Goal: Information Seeking & Learning: Find specific fact

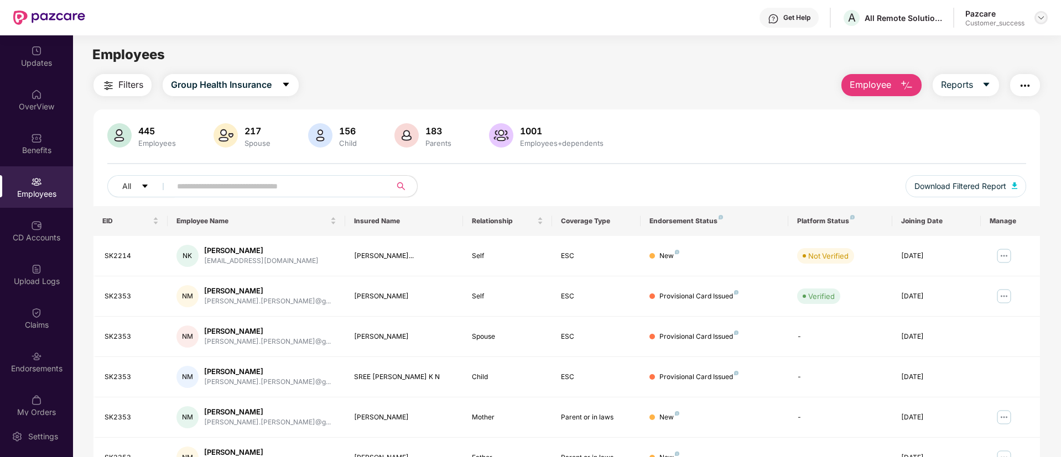
click at [1044, 14] on img at bounding box center [1040, 17] width 9 height 9
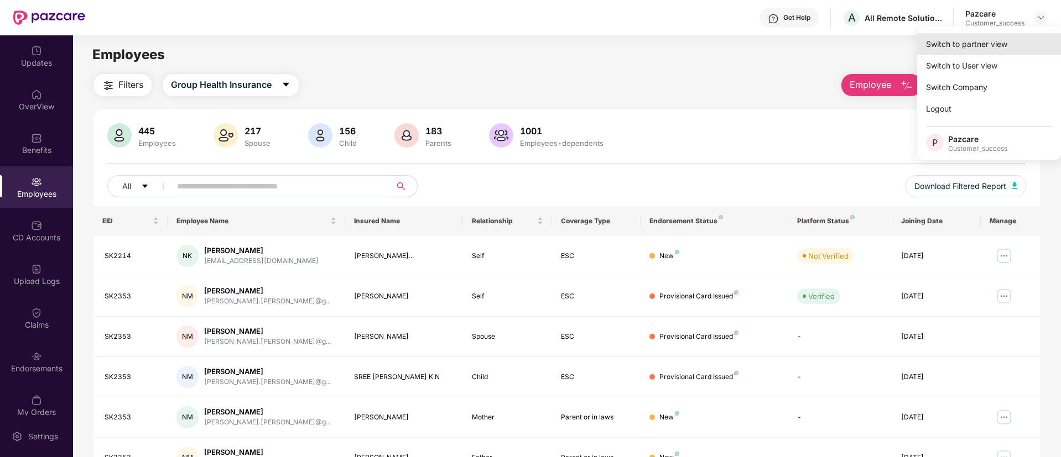
click at [998, 37] on div "Switch to partner view" at bounding box center [989, 44] width 144 height 22
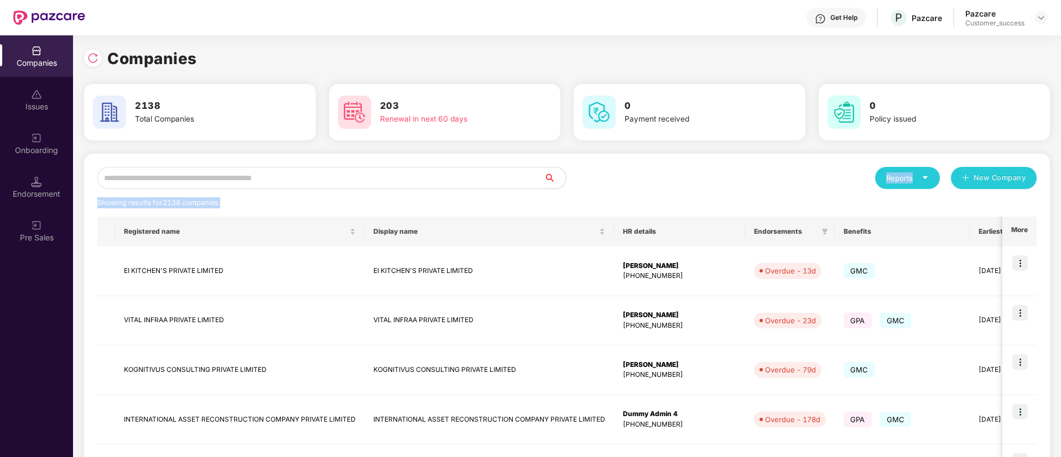
drag, startPoint x: 337, startPoint y: 198, endPoint x: 326, endPoint y: 176, distance: 24.5
click at [326, 176] on div "Reports New Company Showing results for 2138 companies. Registered name Display…" at bounding box center [566, 463] width 939 height 593
click at [326, 176] on input "text" at bounding box center [320, 178] width 446 height 22
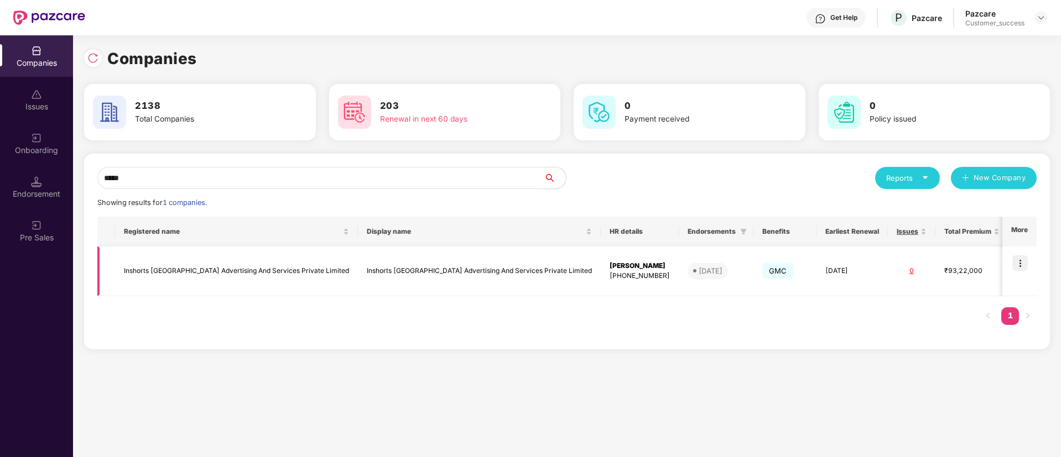
type input "*****"
click at [1019, 259] on img at bounding box center [1019, 262] width 15 height 15
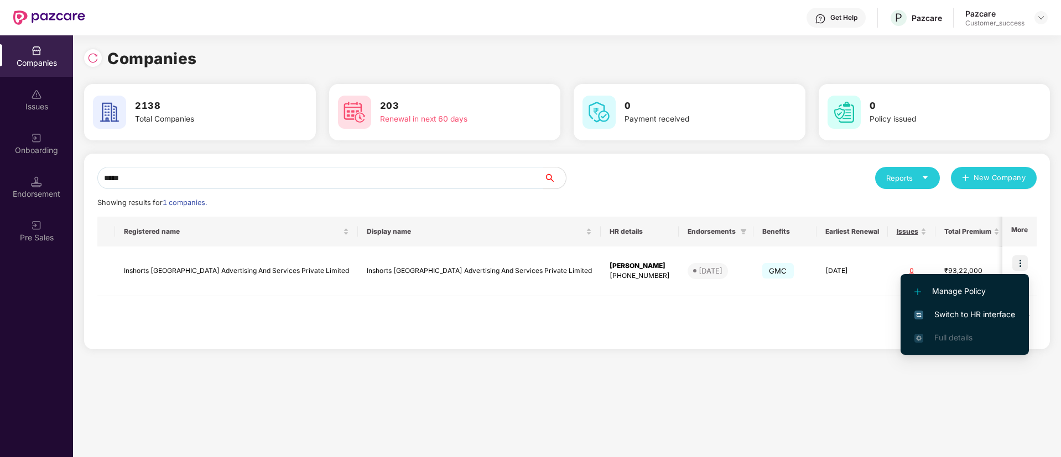
click at [974, 319] on span "Switch to HR interface" at bounding box center [964, 315] width 101 height 12
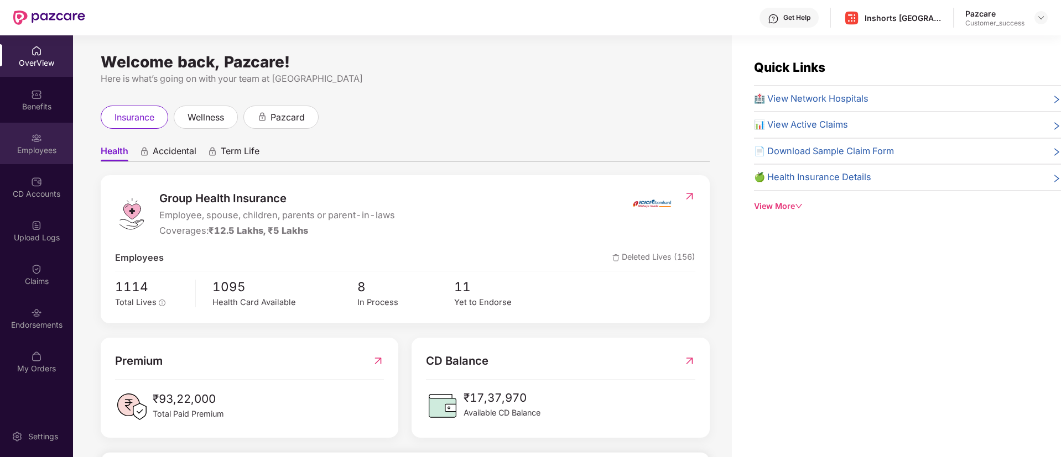
click at [39, 135] on img at bounding box center [36, 138] width 11 height 11
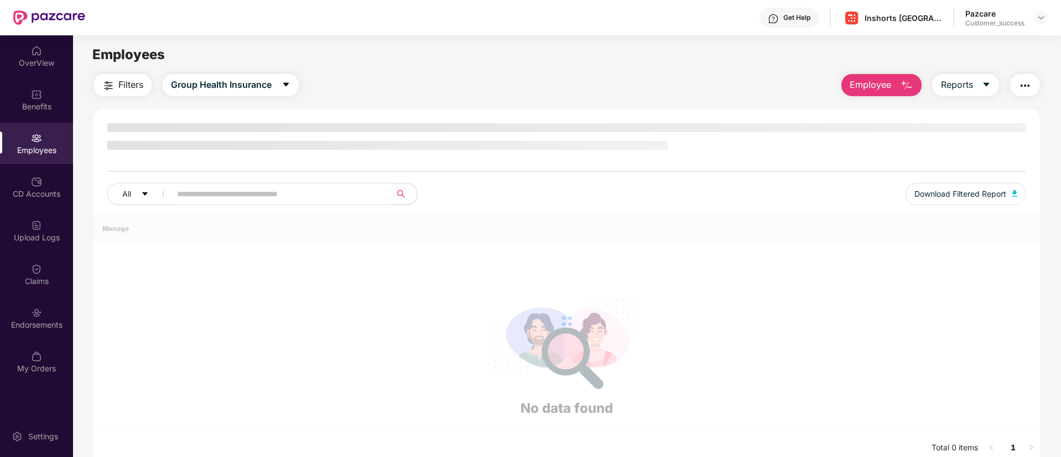
click at [39, 135] on img at bounding box center [36, 138] width 11 height 11
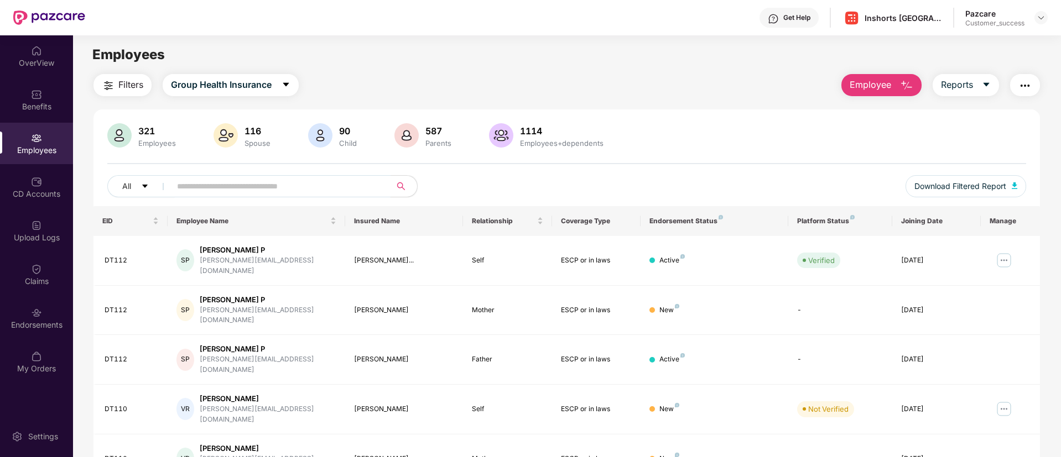
click at [243, 187] on input "text" at bounding box center [276, 186] width 199 height 17
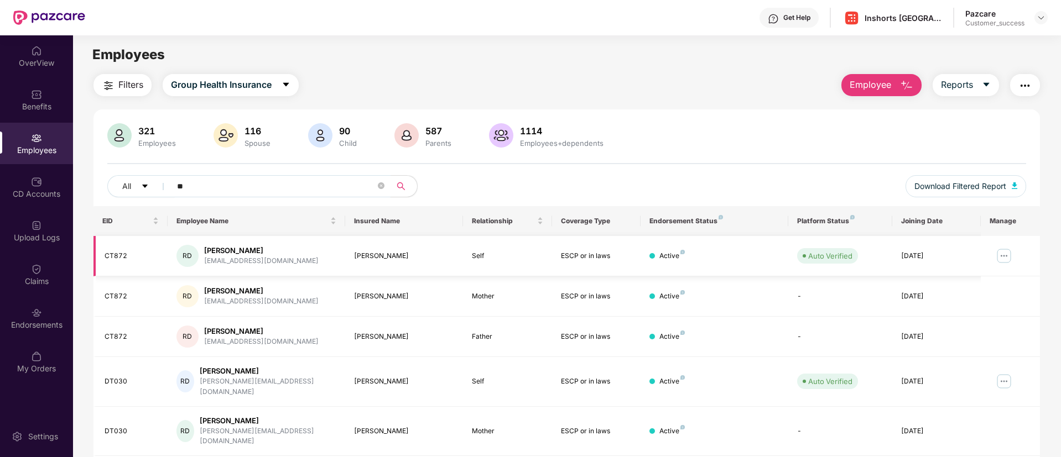
type input "*"
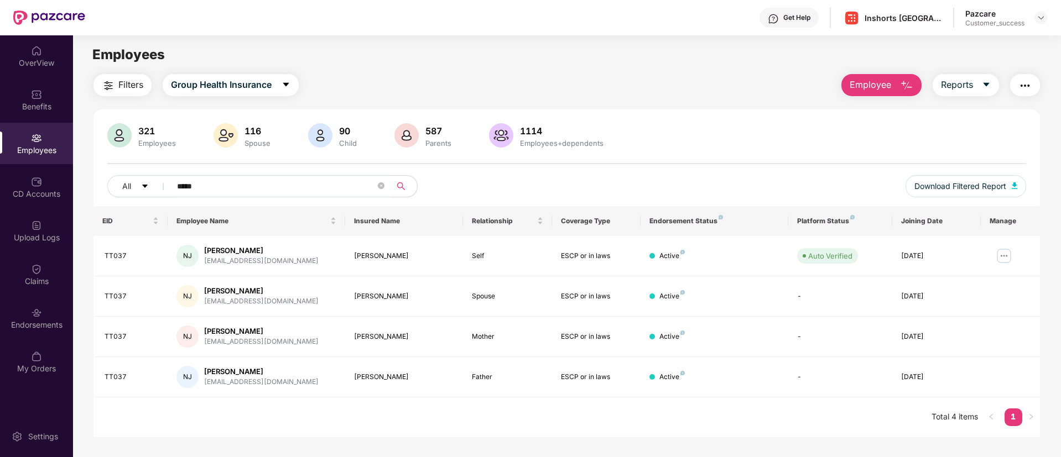
paste input "text"
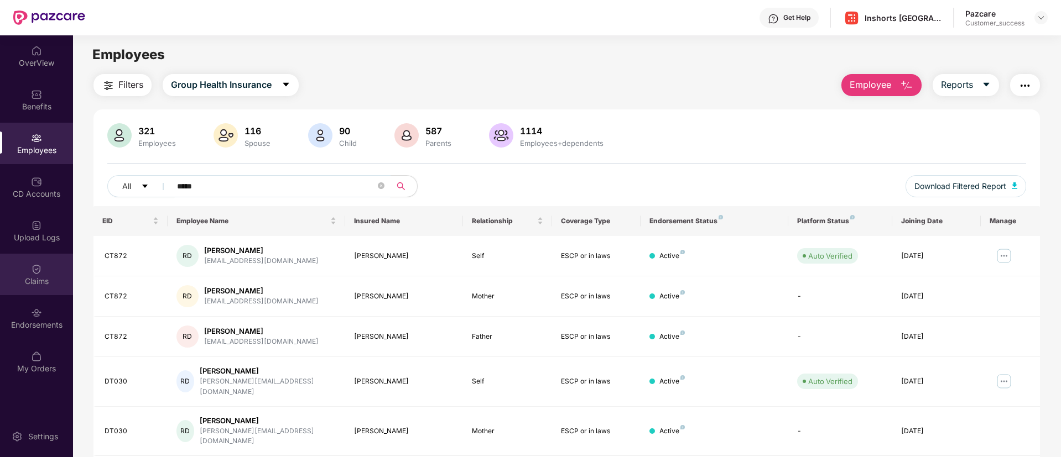
type input "*****"
click at [27, 264] on div "Claims" at bounding box center [36, 274] width 73 height 41
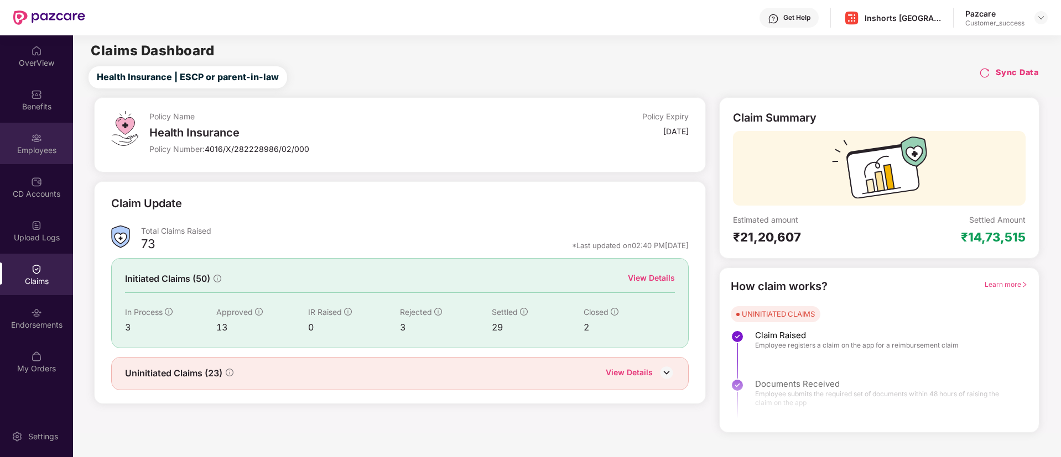
click at [29, 145] on div "Employees" at bounding box center [36, 150] width 73 height 11
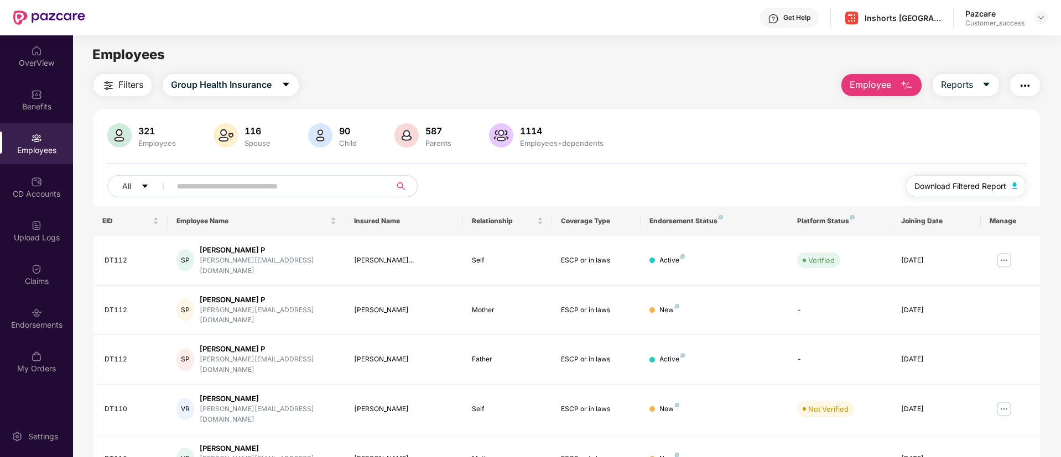
click at [973, 189] on span "Download Filtered Report" at bounding box center [960, 186] width 92 height 12
click at [236, 184] on input "text" at bounding box center [276, 186] width 199 height 17
paste input "**********"
click at [236, 184] on input "text" at bounding box center [276, 186] width 199 height 17
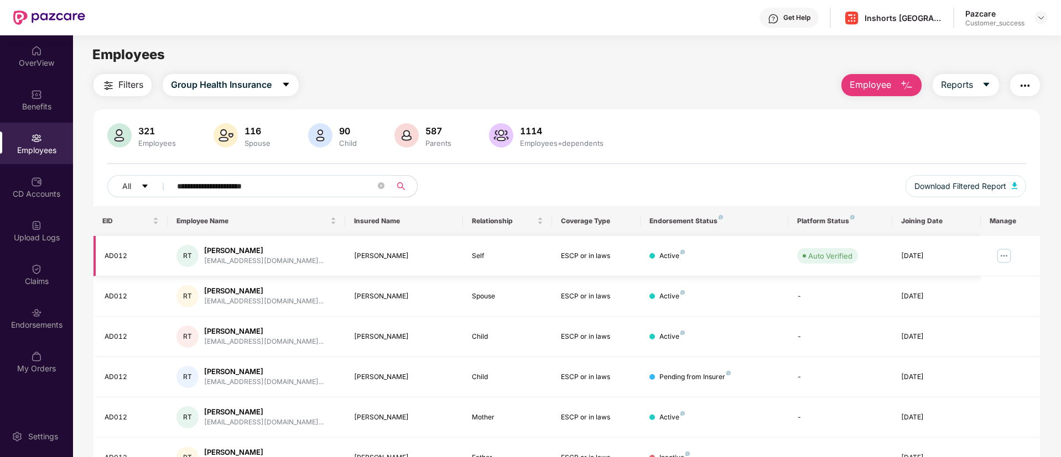
type input "**********"
click at [1001, 255] on img at bounding box center [1004, 256] width 18 height 18
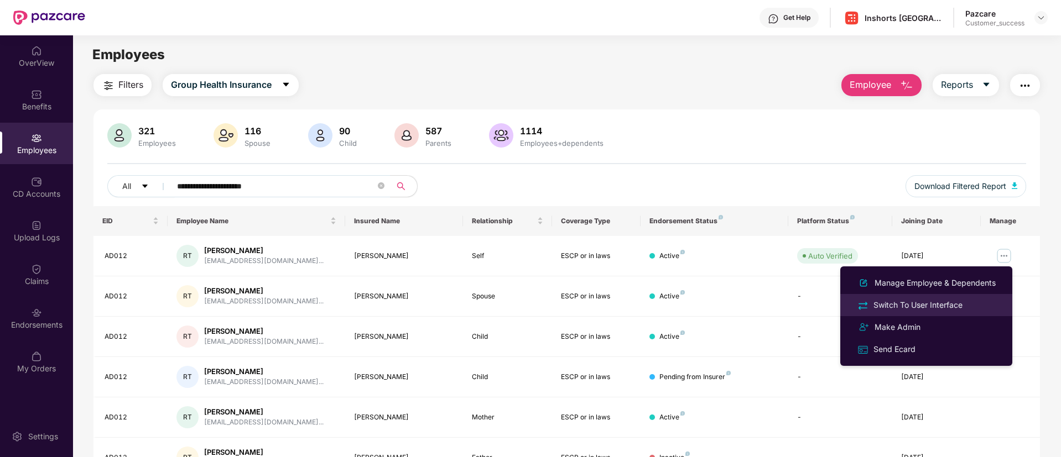
click at [914, 314] on li "Switch To User Interface" at bounding box center [926, 305] width 172 height 22
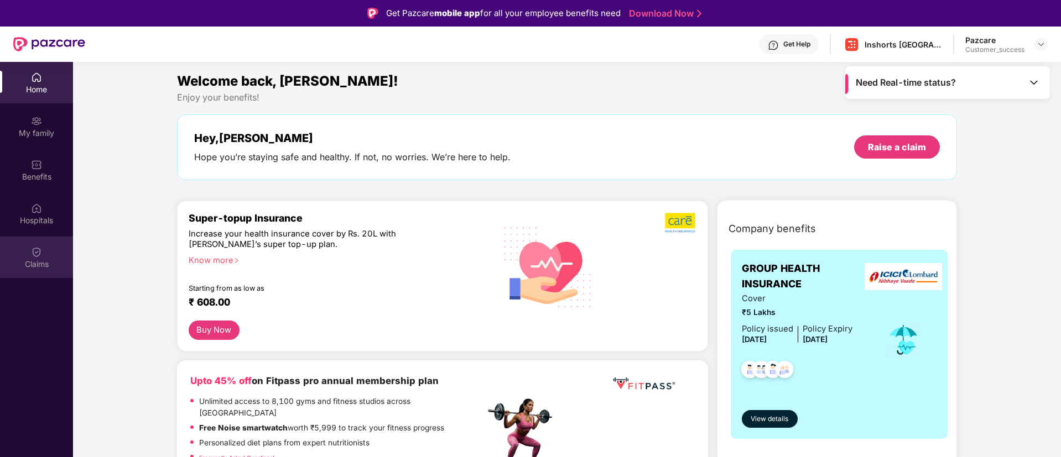
click at [24, 278] on div "Claims" at bounding box center [36, 257] width 73 height 41
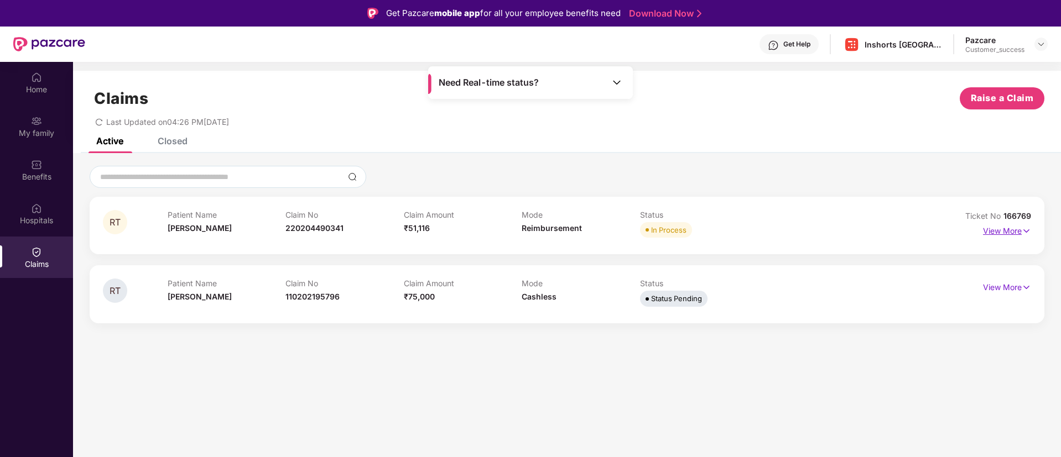
click at [1022, 228] on img at bounding box center [1025, 231] width 9 height 12
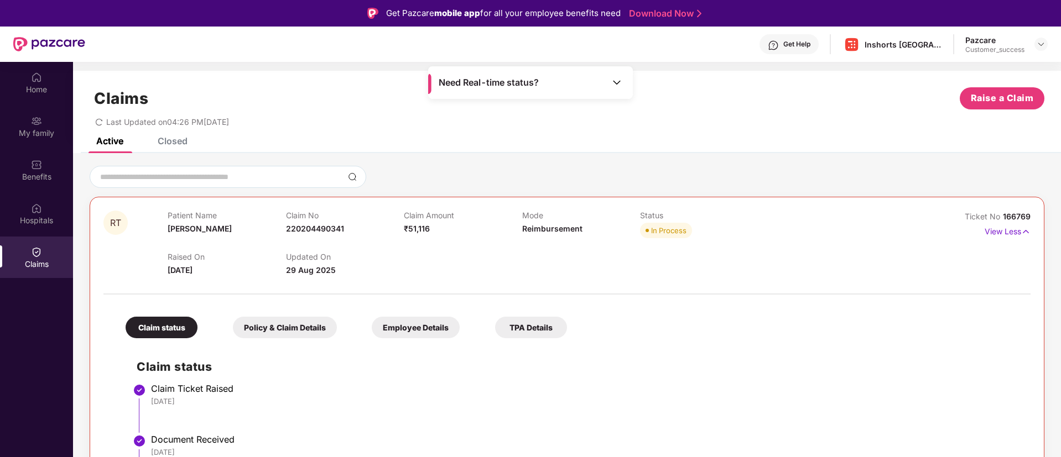
drag, startPoint x: 334, startPoint y: 223, endPoint x: 337, endPoint y: 233, distance: 10.5
click at [337, 233] on div "Claim No 220204490341" at bounding box center [345, 226] width 118 height 30
click at [338, 228] on span "220204490341" at bounding box center [315, 228] width 58 height 9
copy span "220204490341"
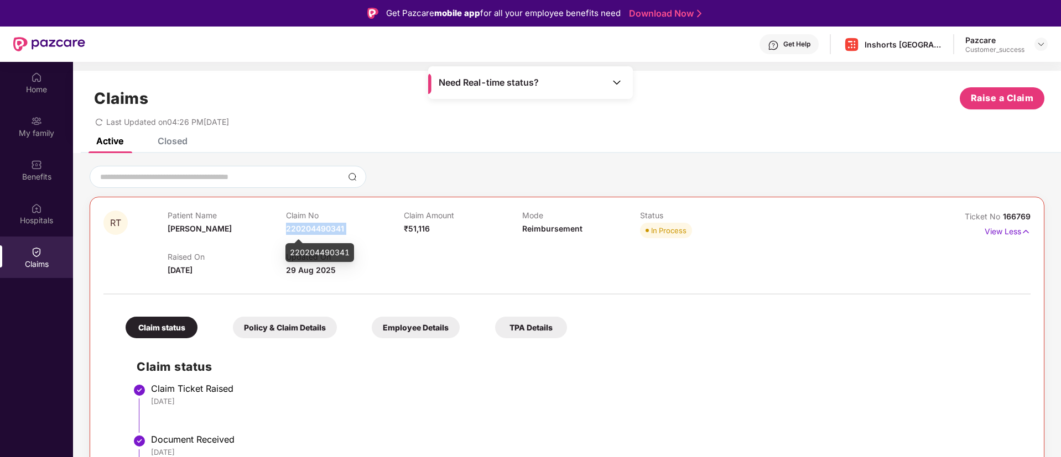
click at [338, 228] on span "220204490341" at bounding box center [315, 228] width 58 height 9
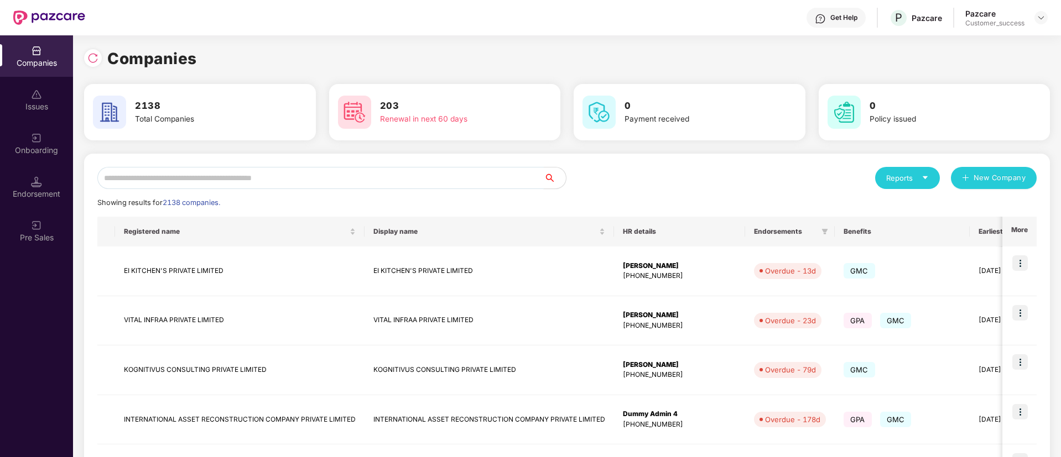
click at [352, 170] on input "text" at bounding box center [320, 178] width 446 height 22
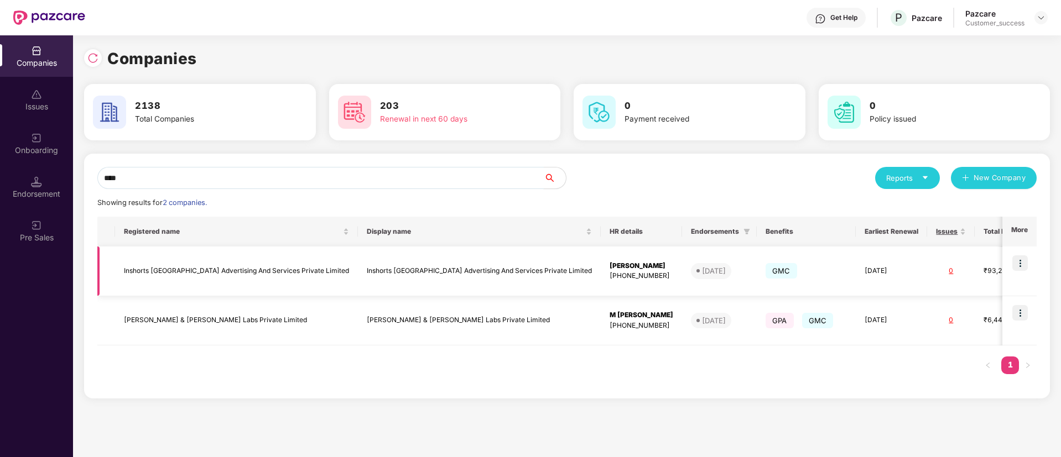
type input "****"
click at [250, 275] on td "Inshorts [GEOGRAPHIC_DATA] Advertising And Services Private Limited" at bounding box center [236, 272] width 243 height 50
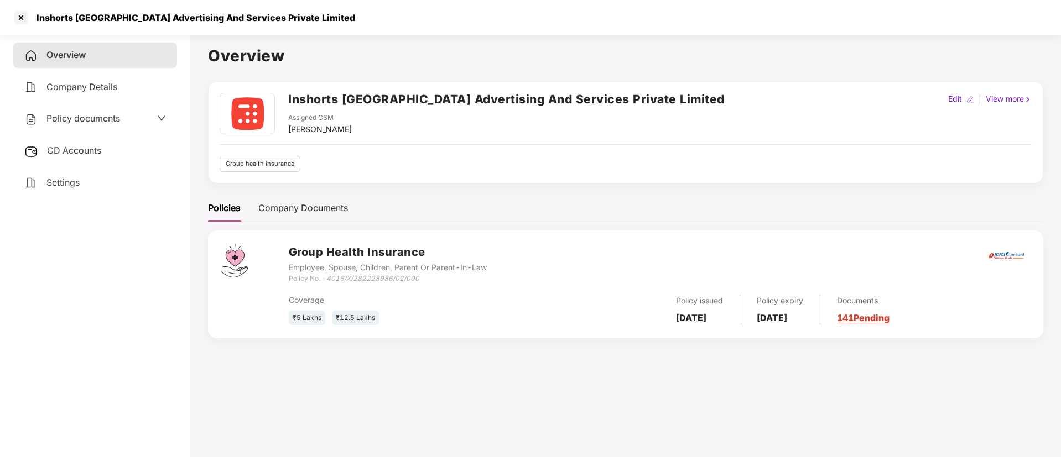
click at [335, 101] on h2 "Inshorts [GEOGRAPHIC_DATA] Advertising And Services Private Limited" at bounding box center [506, 99] width 436 height 18
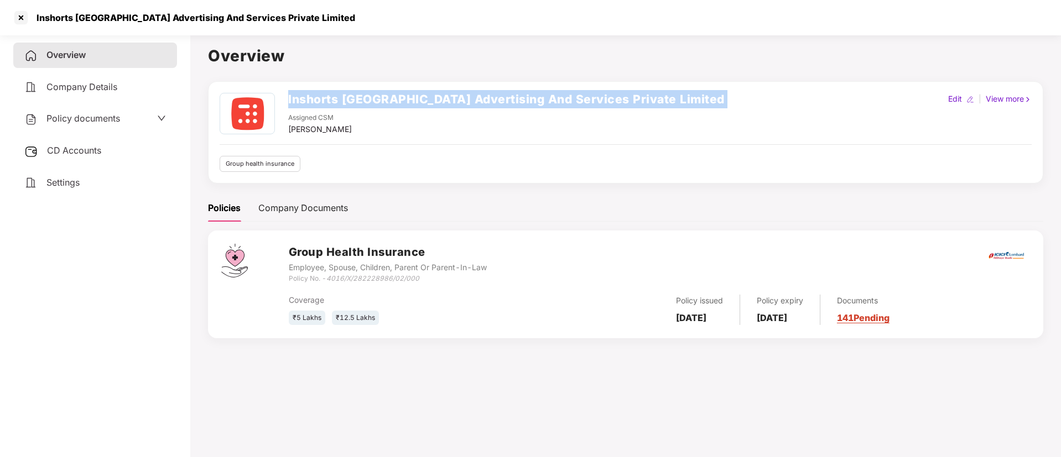
click at [335, 101] on h2 "Inshorts [GEOGRAPHIC_DATA] Advertising And Services Private Limited" at bounding box center [506, 99] width 436 height 18
copy h2 "Inshorts [GEOGRAPHIC_DATA] Advertising And Services Private Limited"
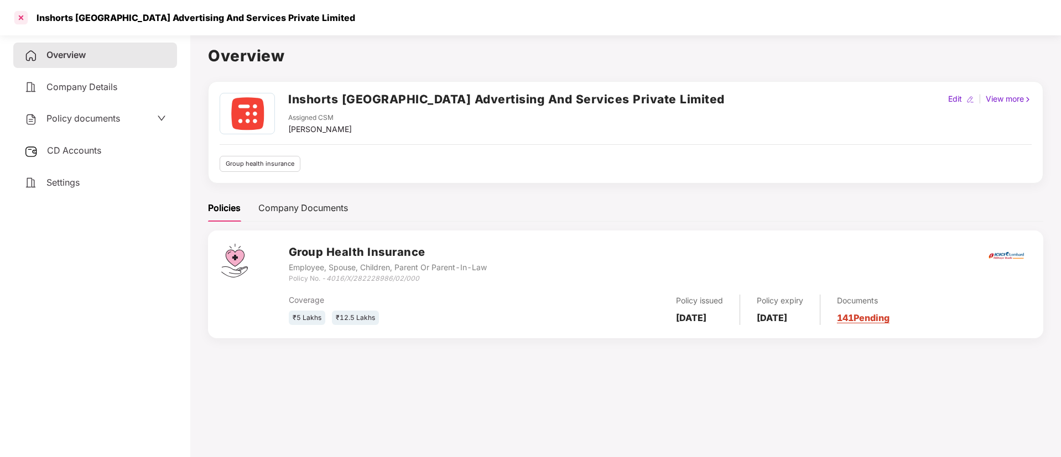
click at [23, 13] on div at bounding box center [21, 18] width 18 height 18
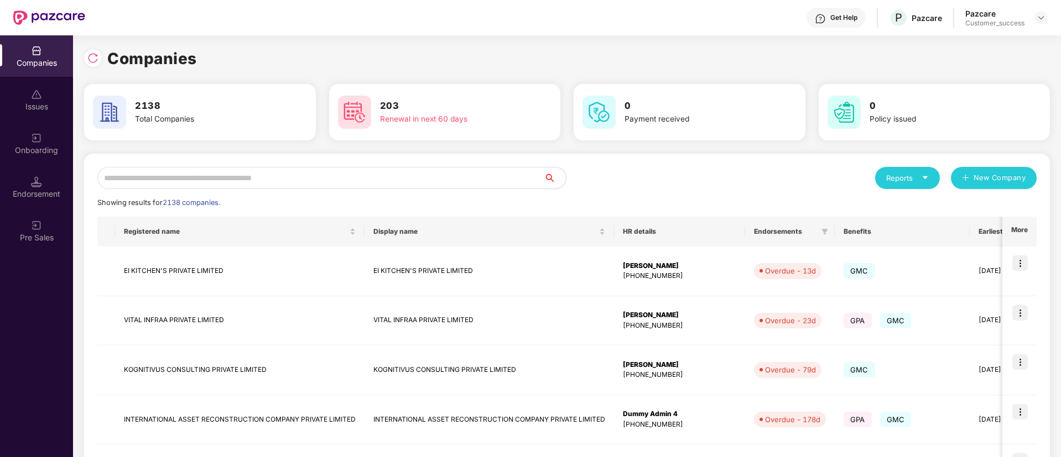
click at [236, 170] on input "text" at bounding box center [320, 178] width 446 height 22
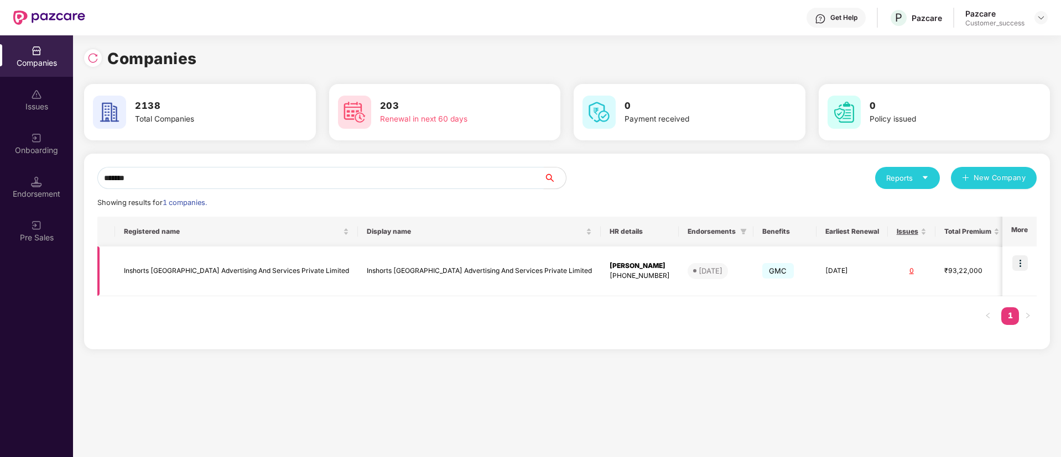
type input "*******"
click at [1027, 261] on img at bounding box center [1019, 262] width 15 height 15
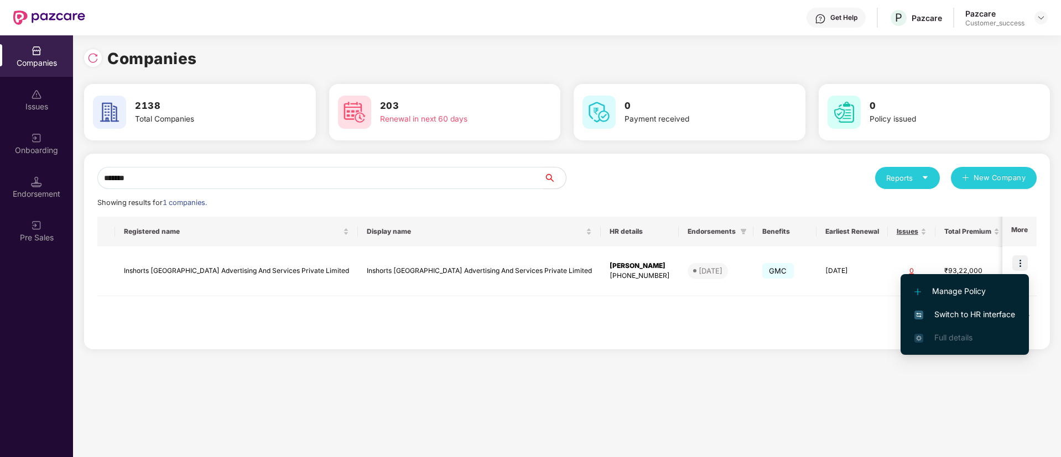
click at [957, 319] on span "Switch to HR interface" at bounding box center [964, 315] width 101 height 12
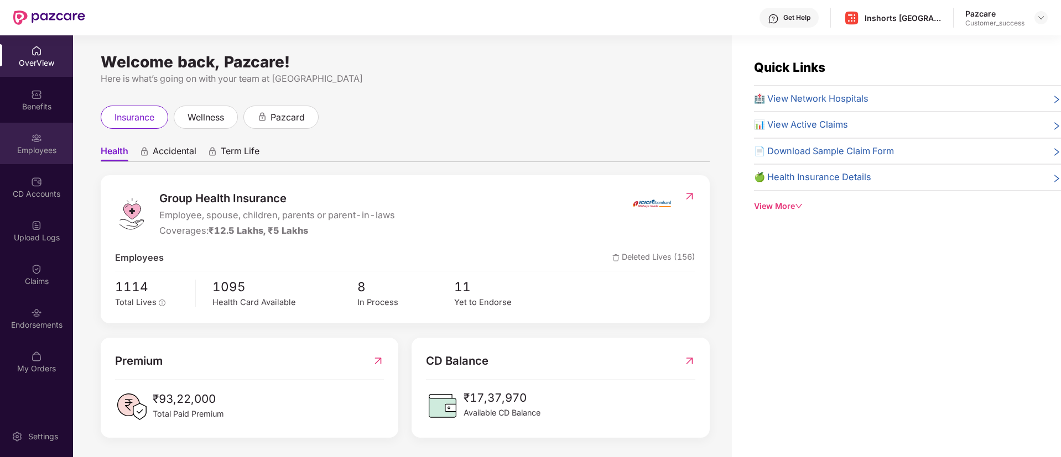
click at [30, 153] on div "Employees" at bounding box center [36, 150] width 73 height 11
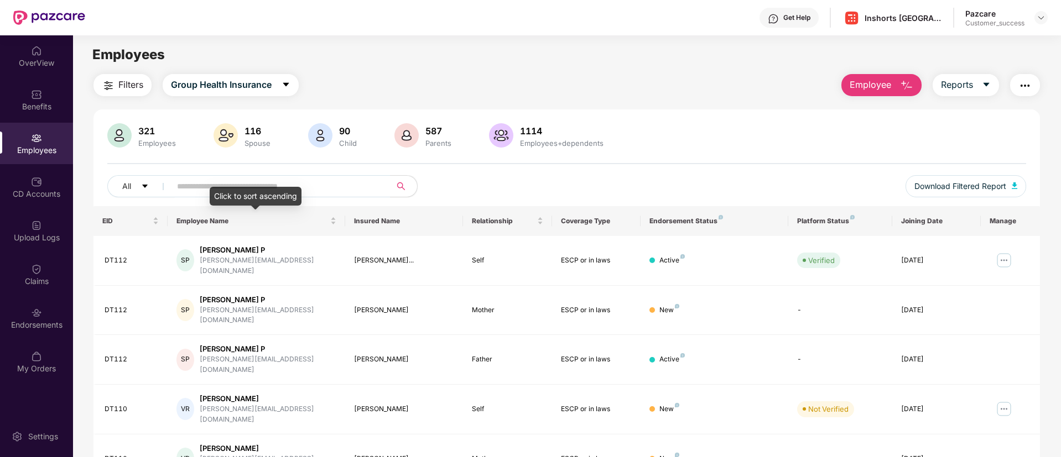
click at [280, 189] on div "Click to sort ascending" at bounding box center [256, 196] width 92 height 19
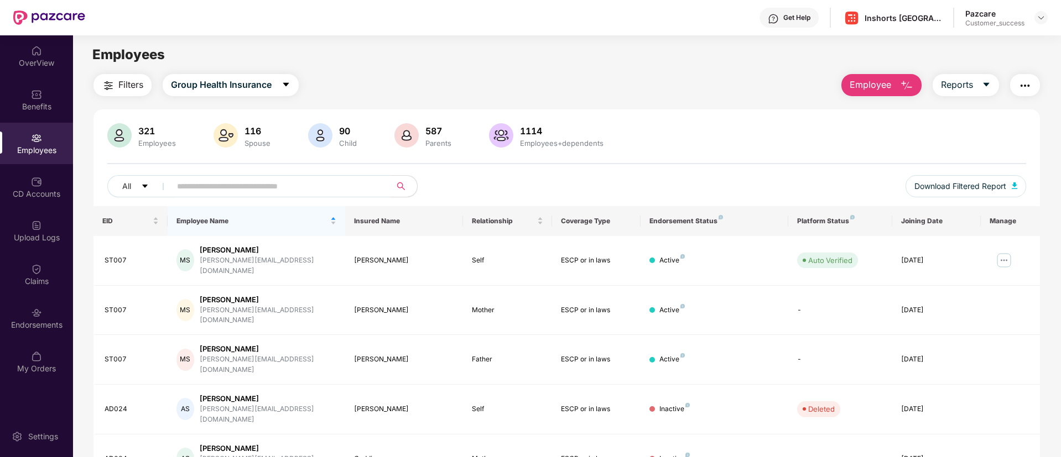
drag, startPoint x: 317, startPoint y: 174, endPoint x: 330, endPoint y: 187, distance: 18.4
click at [330, 187] on div "321 Employees 116 Spouse 90 Child 587 Parents 1114 Employees+dependents All Dow…" at bounding box center [566, 164] width 946 height 83
click at [330, 187] on input "text" at bounding box center [276, 186] width 199 height 17
type input "*"
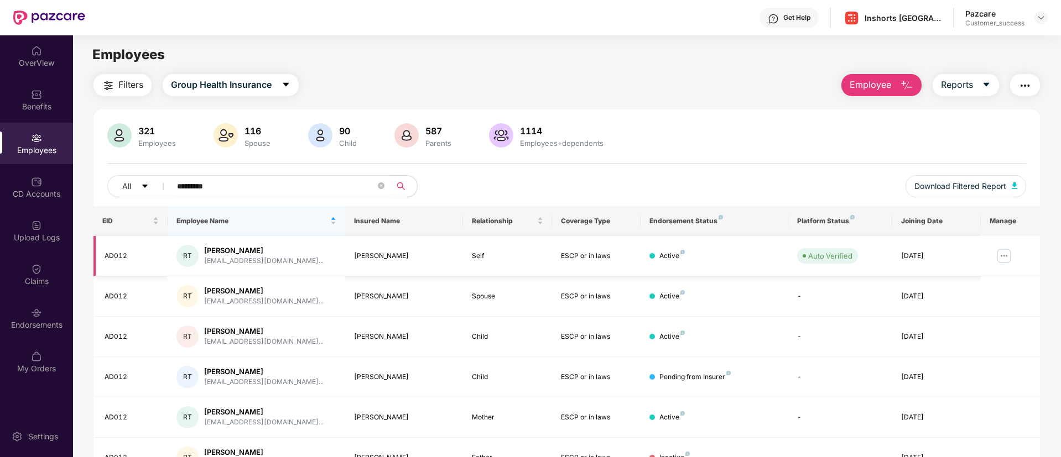
type input "*********"
click at [1001, 257] on img at bounding box center [1004, 256] width 18 height 18
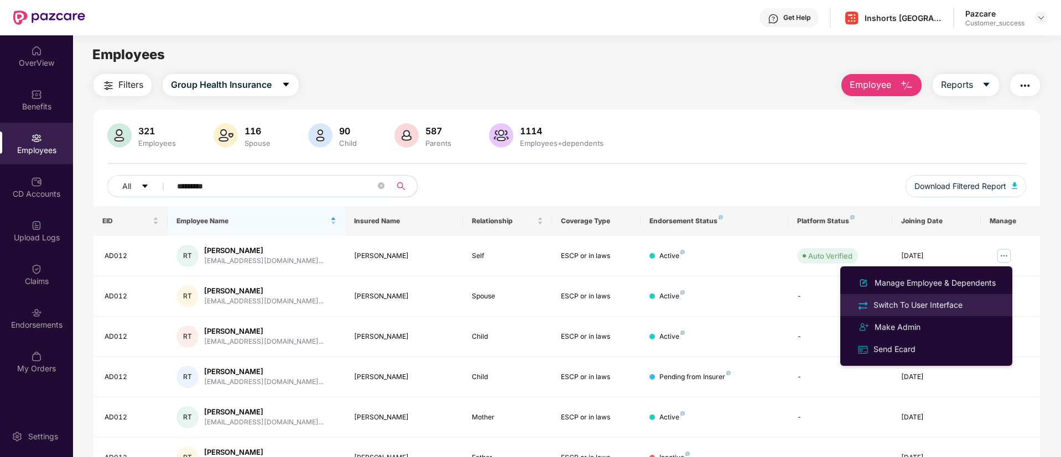
click at [927, 301] on div "Switch To User Interface" at bounding box center [917, 305] width 93 height 12
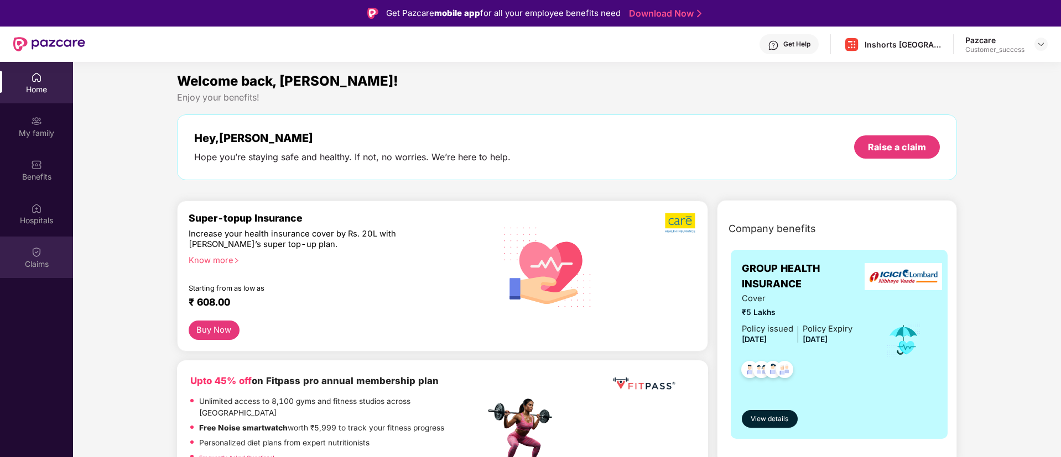
click at [46, 252] on div "Claims" at bounding box center [36, 257] width 73 height 41
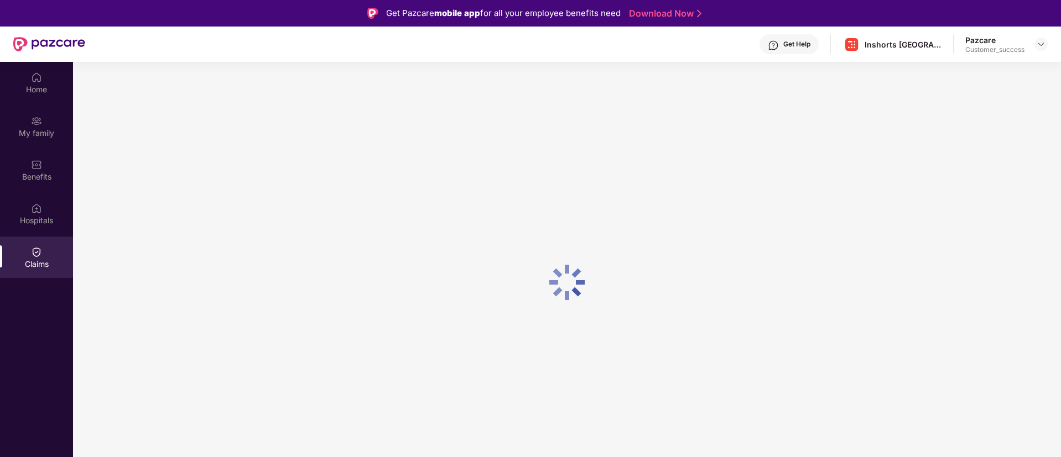
click at [46, 252] on div "Claims" at bounding box center [36, 257] width 73 height 41
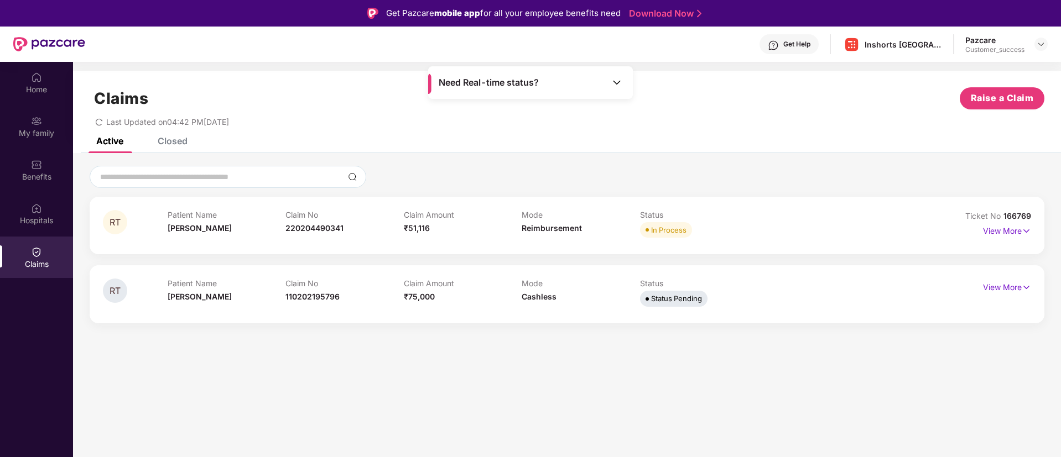
click at [315, 231] on div "Claim No 220204490341" at bounding box center [344, 225] width 118 height 30
click at [315, 231] on span "220204490341" at bounding box center [314, 227] width 58 height 9
copy span "220204490341"
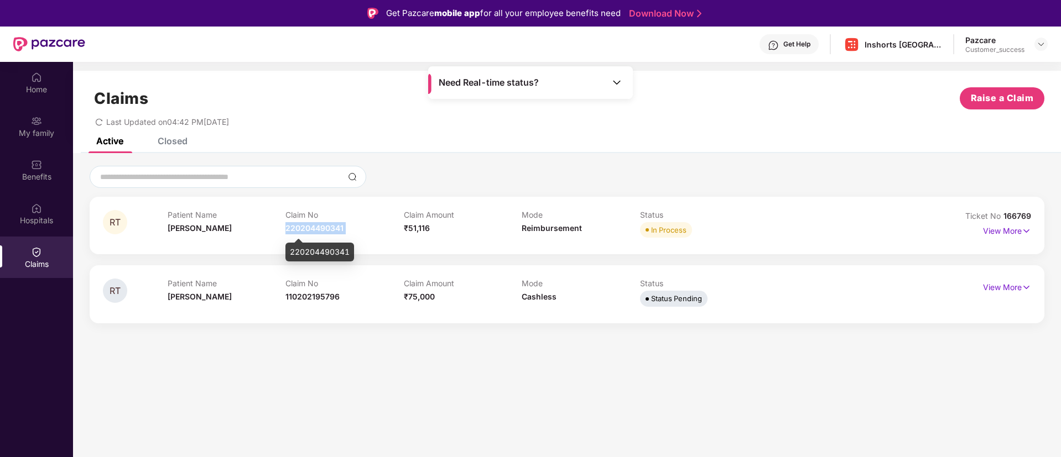
copy span "220204490341"
